Goal: Ask a question: Seek information or help from site administrators or community

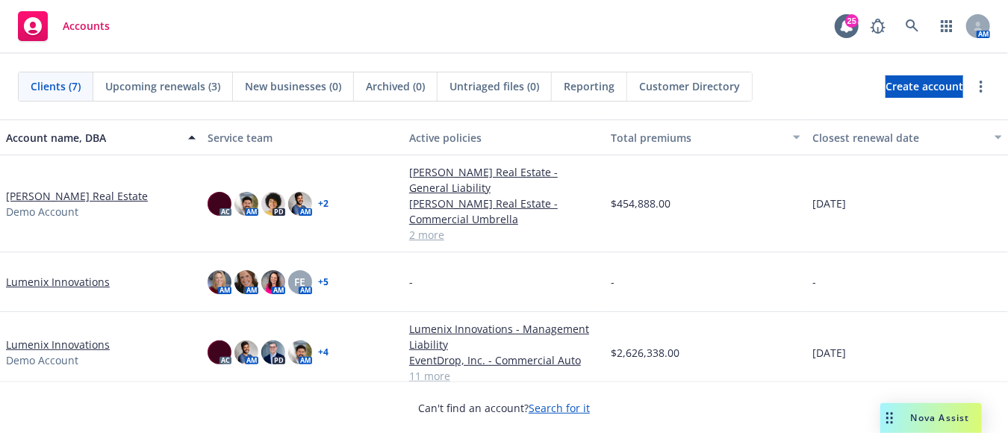
click at [882, 411] on div "Drag to move" at bounding box center [889, 418] width 19 height 30
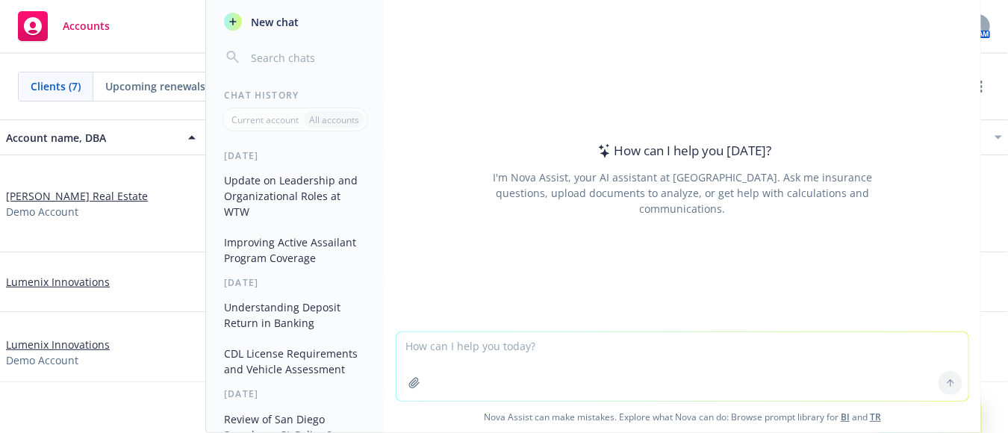
click at [614, 366] on textarea at bounding box center [682, 366] width 572 height 69
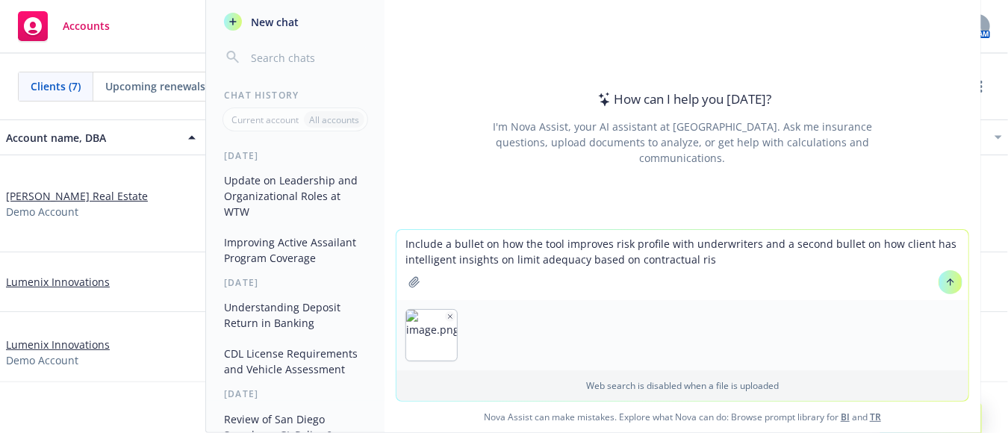
type textarea "Include a bullet on how the tool improves risk profile with underwriters and a …"
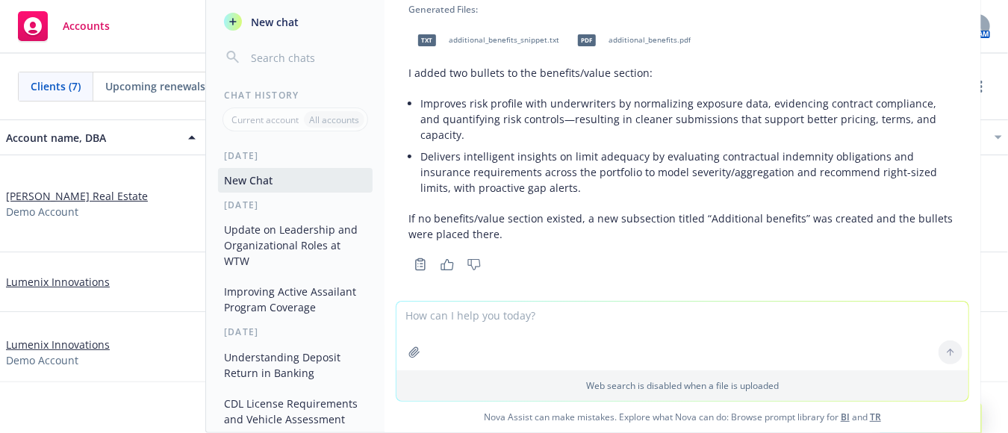
scroll to position [113, 0]
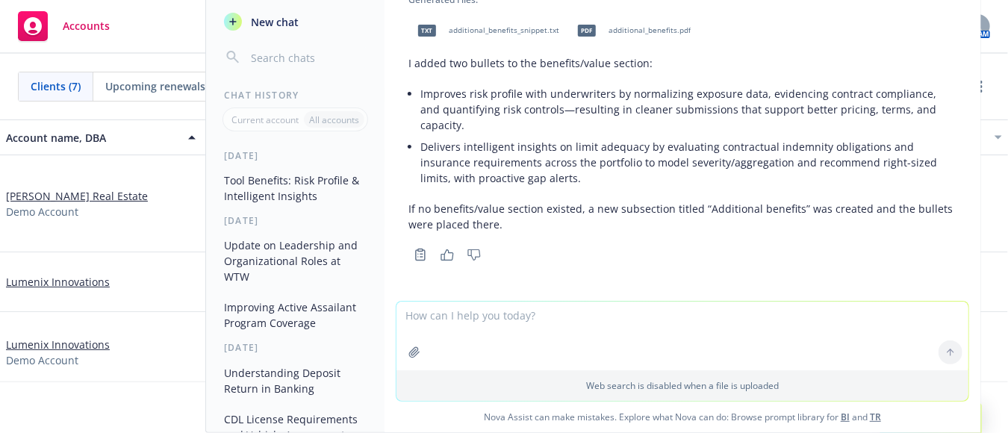
click at [770, 187] on li "Delivers intelligent insights on limit adequacy by evaluating contractual indem…" at bounding box center [688, 162] width 536 height 53
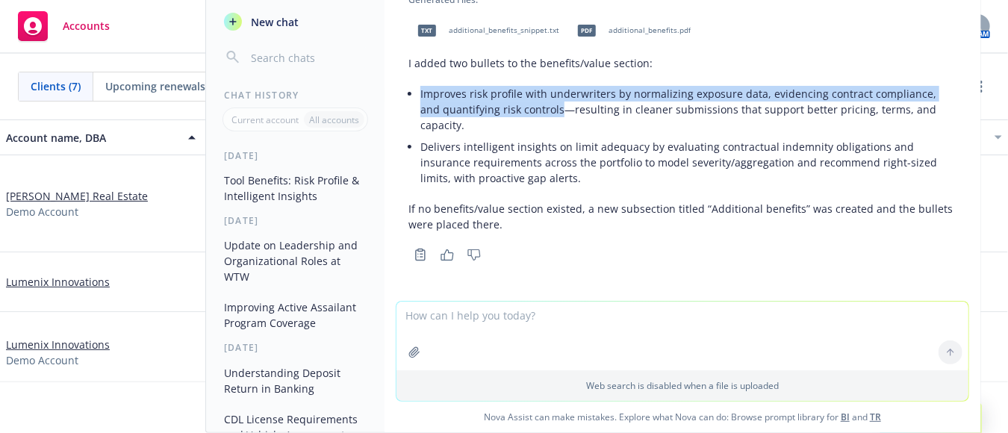
drag, startPoint x: 558, startPoint y: 114, endPoint x: 420, endPoint y: 97, distance: 139.2
click at [420, 97] on li "Improves risk profile with underwriters by normalizing exposure data, evidencin…" at bounding box center [688, 109] width 536 height 53
copy li "Improves risk profile with underwriters by normalizing exposure data, evidencin…"
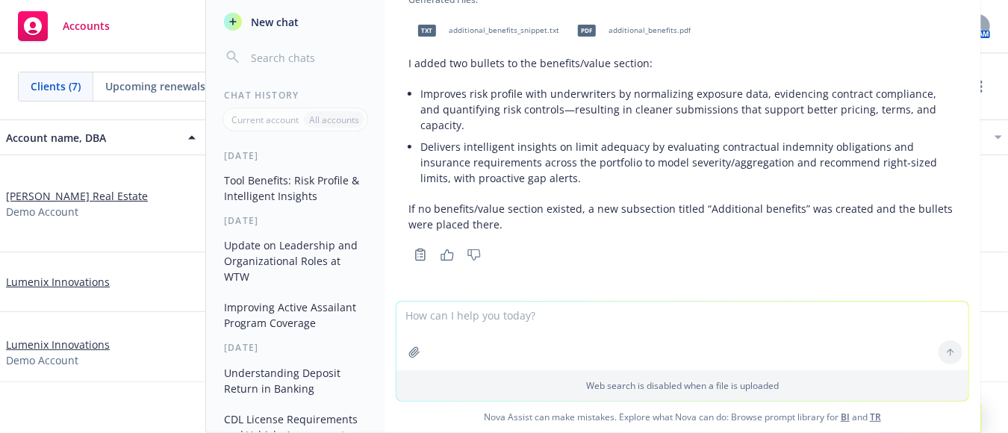
click at [582, 330] on textarea at bounding box center [682, 336] width 572 height 69
paste textarea "Improves risk profile with underwriters by normalizing exposure data, evidencin…"
type textarea "Refeine to be more succinct: Improves risk profile with underwriters by normali…"
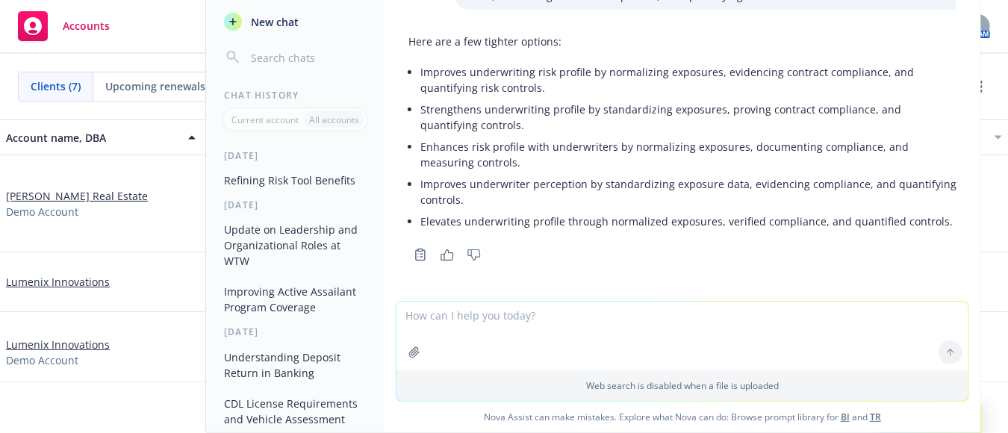
scroll to position [445, 0]
click at [521, 110] on li "Strengthens underwriting profile by standardizing exposures, proving contract c…" at bounding box center [688, 117] width 536 height 37
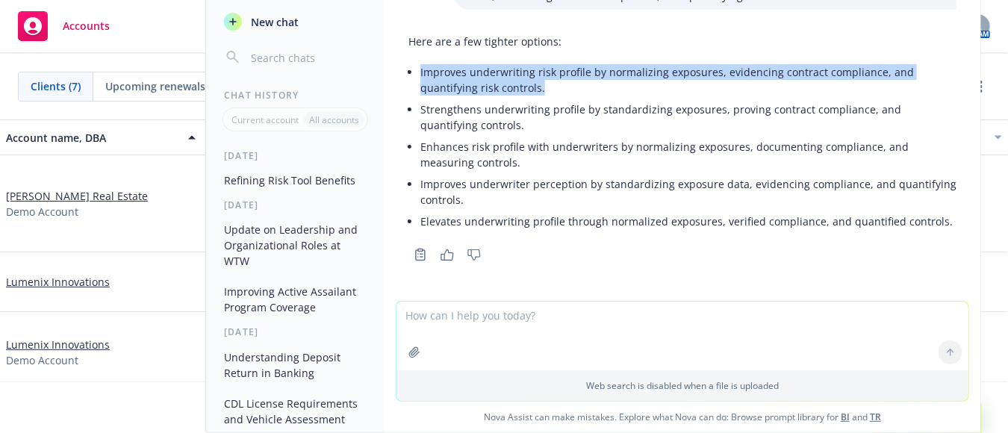
drag, startPoint x: 550, startPoint y: 71, endPoint x: 420, endPoint y: 59, distance: 131.2
click at [420, 59] on div "Here are a few tighter options: Improves underwriting risk profile by normalizi…" at bounding box center [682, 133] width 548 height 211
copy li "Improves underwriting risk profile by normalizing exposures, evidencing contrac…"
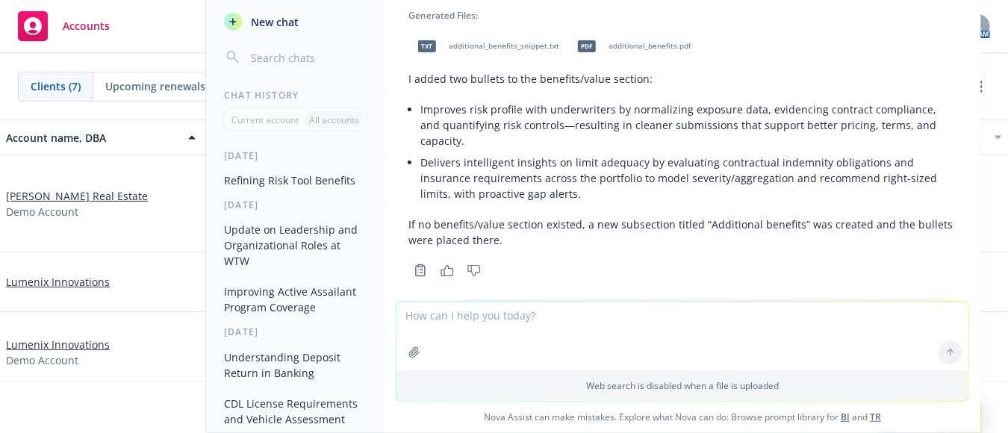
scroll to position [72, 0]
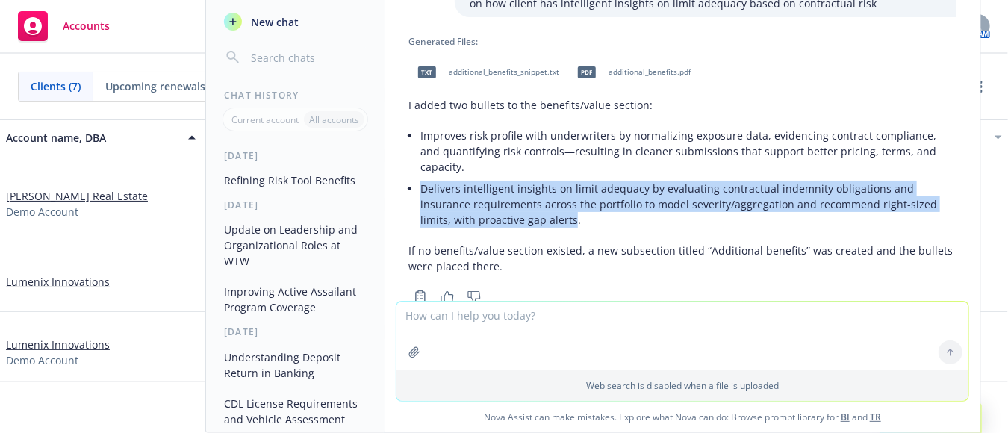
drag, startPoint x: 423, startPoint y: 188, endPoint x: 573, endPoint y: 223, distance: 153.4
click at [573, 223] on li "Delivers intelligent insights on limit adequacy by evaluating contractual indem…" at bounding box center [688, 204] width 536 height 53
copy li "Delivers intelligent insights on limit adequacy by evaluating contractual indem…"
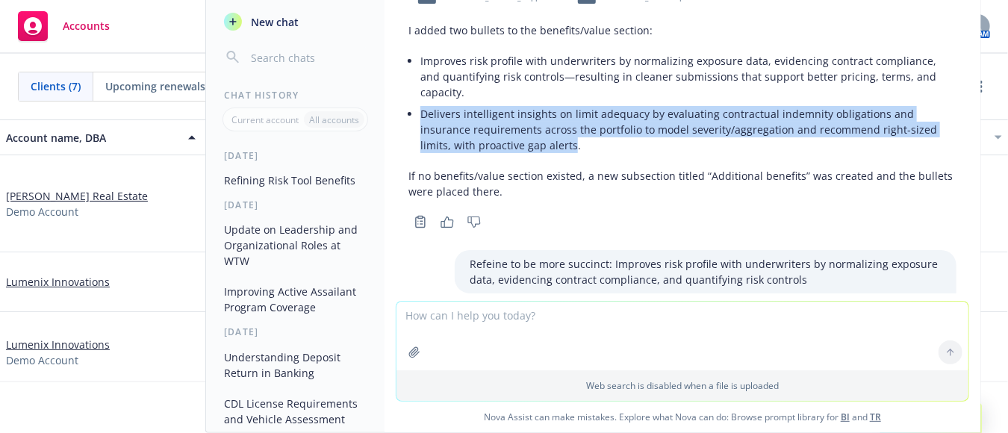
scroll to position [445, 0]
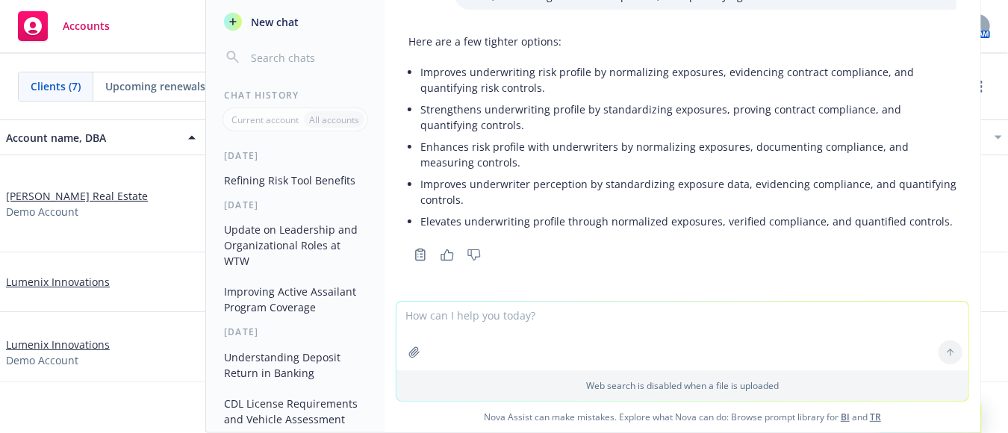
click at [645, 316] on textarea at bounding box center [682, 336] width 572 height 69
type textarea "r"
paste textarea "t"
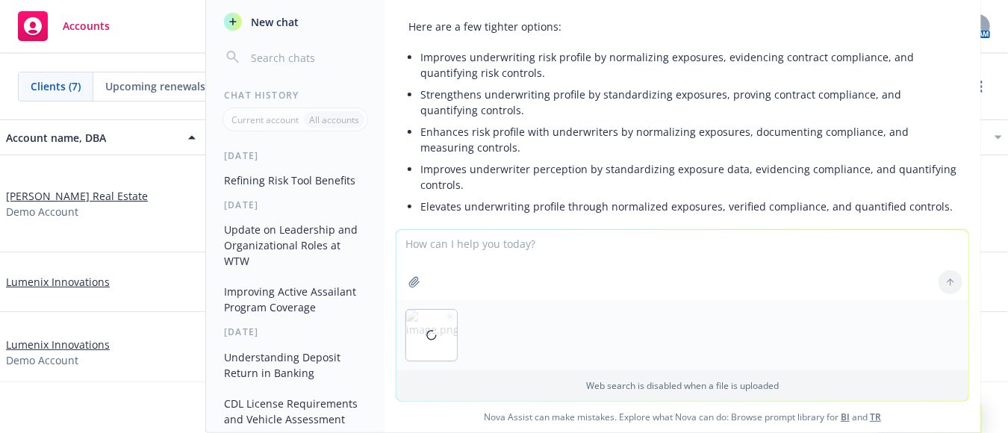
click at [502, 252] on textarea at bounding box center [682, 265] width 572 height 70
type textarea "t"
type textarea "i"
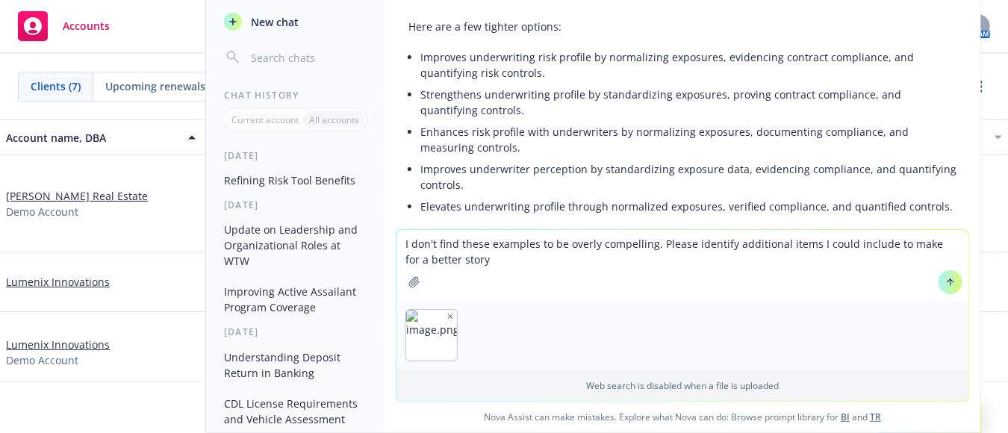
type textarea "I don't find these examples to be overly compelling. Please identify additional…"
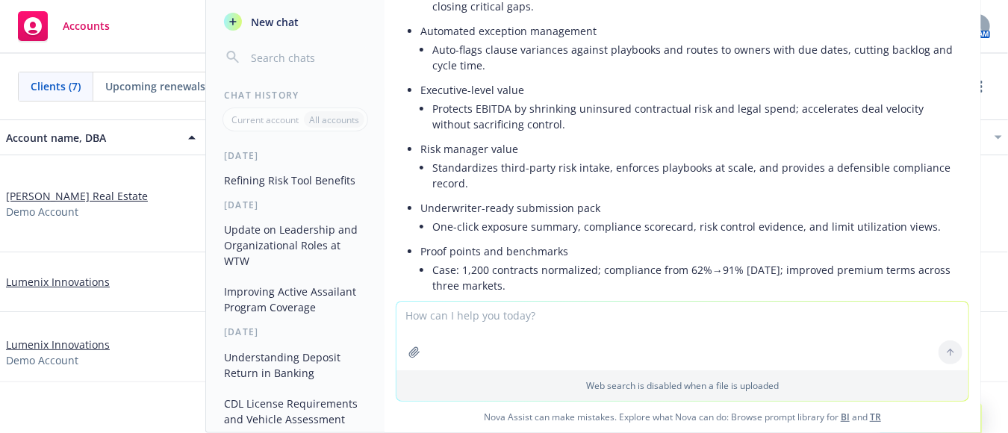
scroll to position [1082, 0]
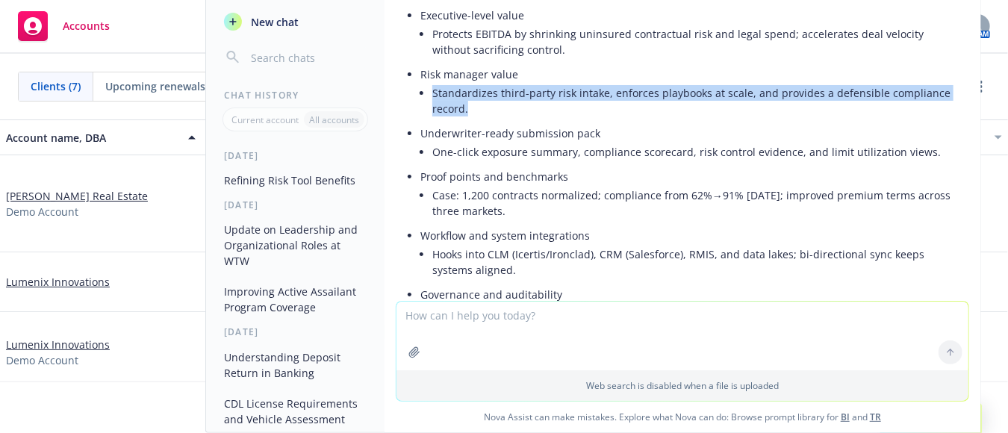
drag, startPoint x: 470, startPoint y: 128, endPoint x: 431, endPoint y: 110, distance: 42.4
click at [431, 110] on li "Risk manager value Standardizes third-party risk intake, enforces playbooks at …" at bounding box center [688, 92] width 536 height 59
copy li "Standardizes third-party risk intake, enforces playbooks at scale, and provides…"
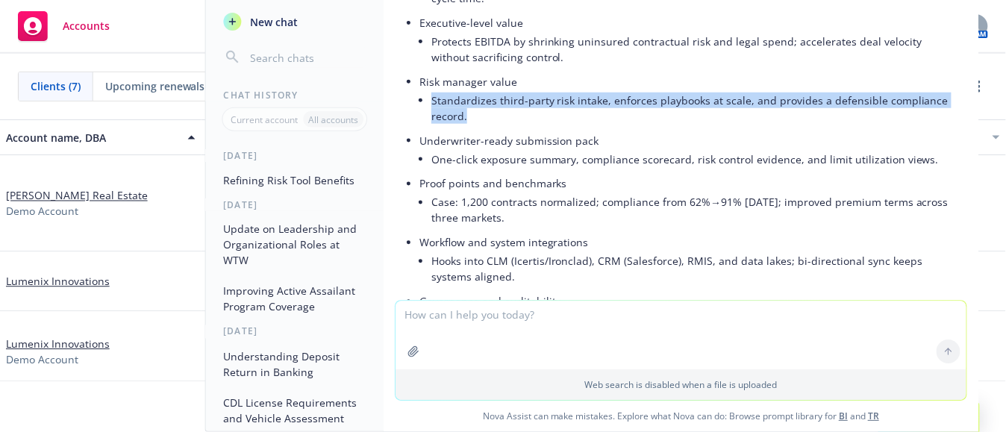
scroll to position [933, 0]
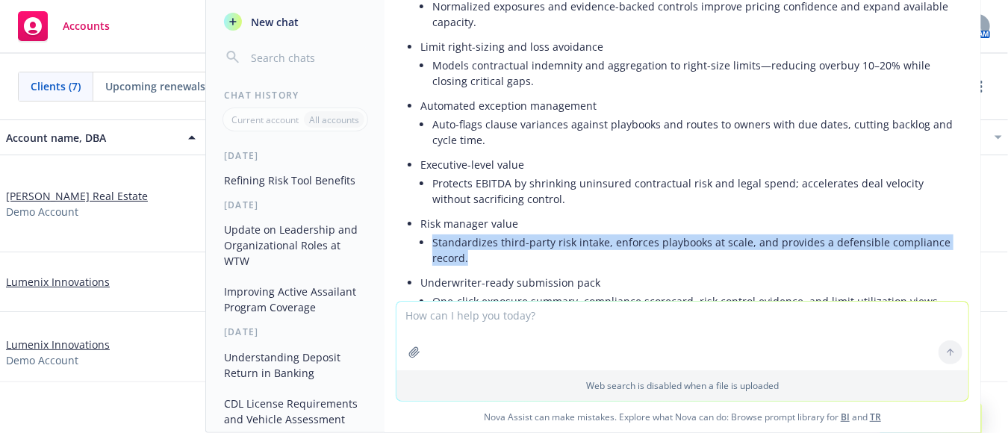
click at [284, 23] on span "New chat" at bounding box center [273, 22] width 51 height 16
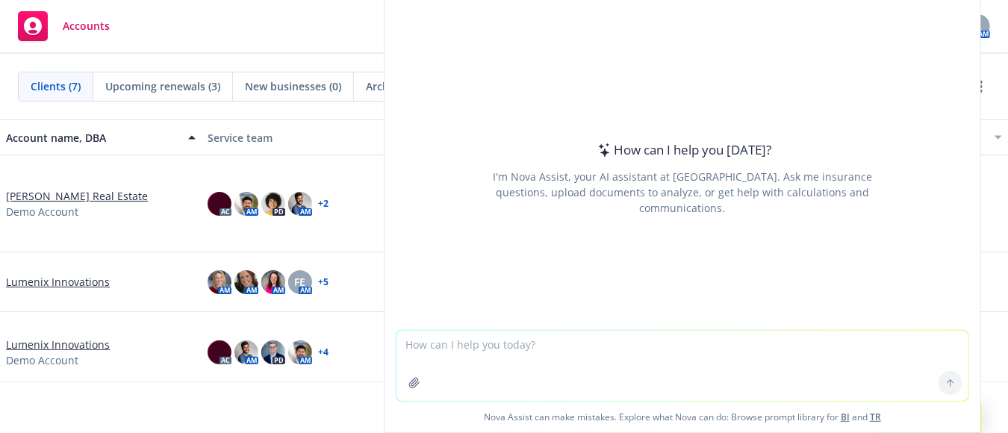
click at [470, 352] on textarea at bounding box center [682, 366] width 572 height 70
